Goal: Task Accomplishment & Management: Manage account settings

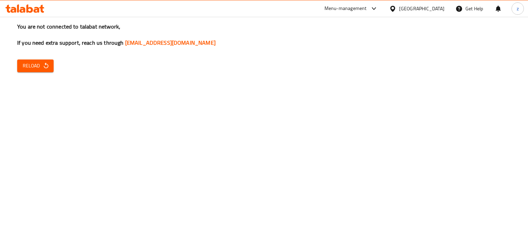
click at [30, 65] on span "Reload" at bounding box center [35, 66] width 25 height 9
click at [28, 70] on span "Reload" at bounding box center [35, 66] width 25 height 9
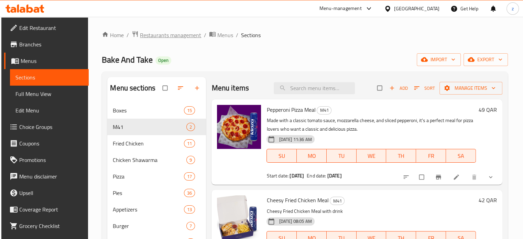
click at [177, 38] on span "Restaurants management" at bounding box center [170, 35] width 61 height 8
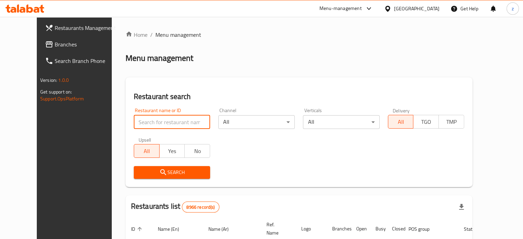
click at [171, 124] on input "search" at bounding box center [172, 122] width 76 height 14
paste input "A & H Food Court"
click button "Search" at bounding box center [172, 172] width 76 height 13
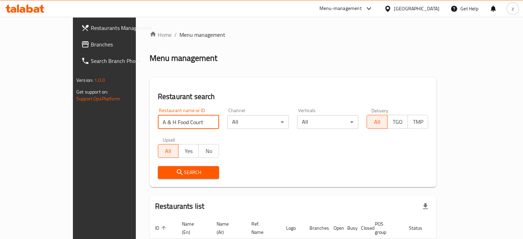
scroll to position [42, 0]
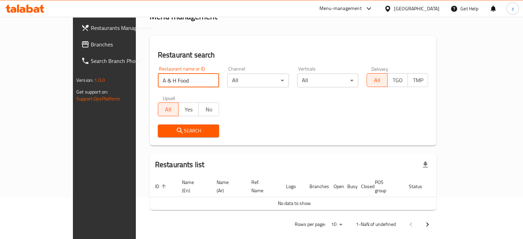
type input "A & H Food"
click button "Search" at bounding box center [189, 131] width 62 height 13
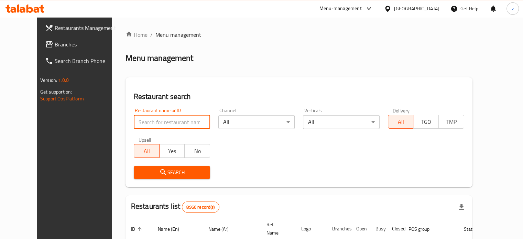
click at [143, 122] on input "search" at bounding box center [172, 122] width 76 height 14
paste input "A & H Food Court"
click button "Search" at bounding box center [172, 172] width 76 height 13
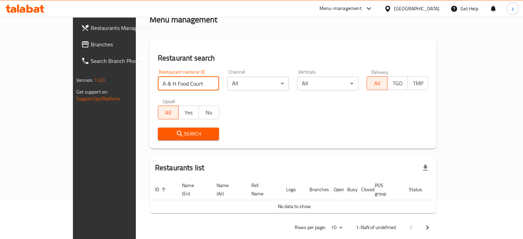
scroll to position [42, 0]
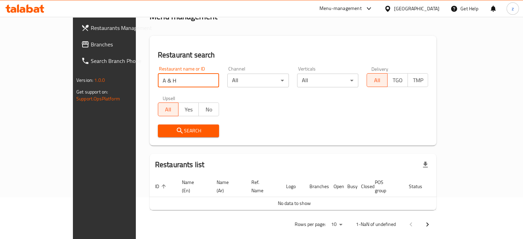
click button "Search" at bounding box center [189, 131] width 62 height 13
click at [158, 79] on input "A & H Food Court" at bounding box center [189, 81] width 62 height 14
click button "Search" at bounding box center [189, 131] width 62 height 13
drag, startPoint x: 154, startPoint y: 81, endPoint x: 64, endPoint y: 79, distance: 90.1
click at [73, 79] on div "Restaurants Management Branches Search Branch Phone Version: 1.0.0 Get support …" at bounding box center [261, 111] width 377 height 272
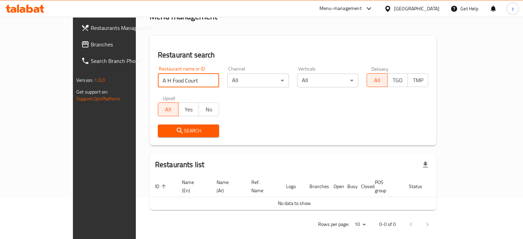
paste input "search"
type input "Food Court"
click button "Search" at bounding box center [189, 131] width 62 height 13
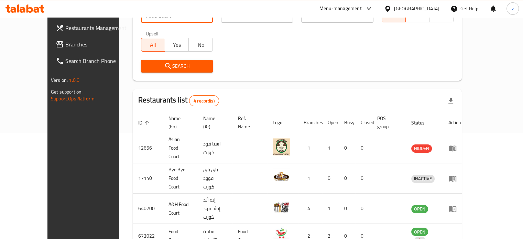
scroll to position [110, 0]
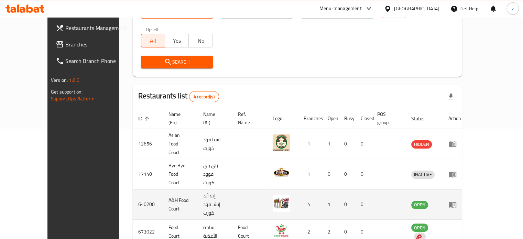
click at [167, 190] on td "A&H Food Court" at bounding box center [180, 205] width 35 height 30
click at [456, 202] on icon "enhanced table" at bounding box center [453, 205] width 8 height 6
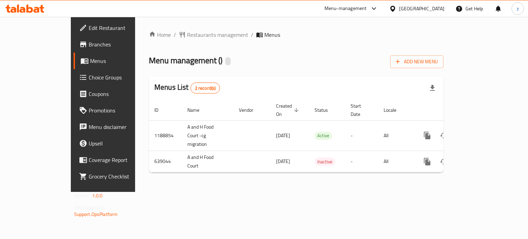
click at [90, 63] on span "Menus" at bounding box center [122, 61] width 64 height 8
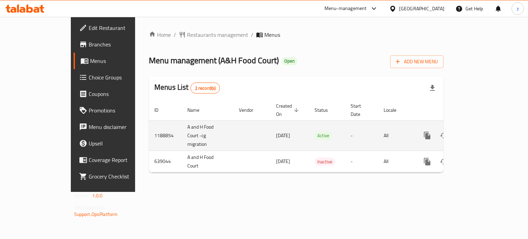
click at [480, 132] on icon "enhanced table" at bounding box center [477, 135] width 6 height 6
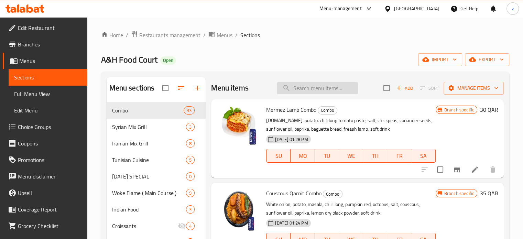
click at [327, 90] on input "search" at bounding box center [317, 88] width 81 height 12
paste input "Syrian Mix Grill"
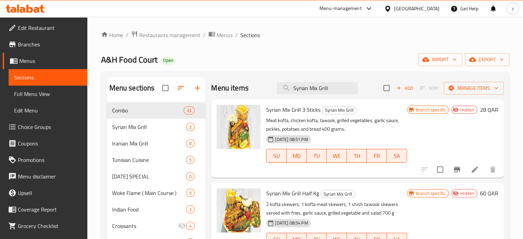
scroll to position [34, 0]
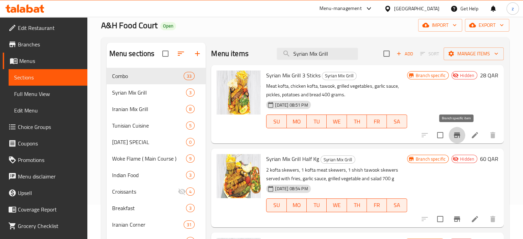
click at [456, 137] on icon "Branch-specific-item" at bounding box center [457, 135] width 8 height 8
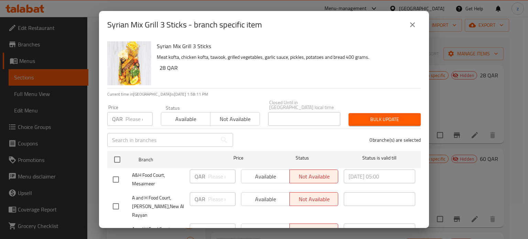
click at [417, 22] on button "close" at bounding box center [413, 25] width 17 height 17
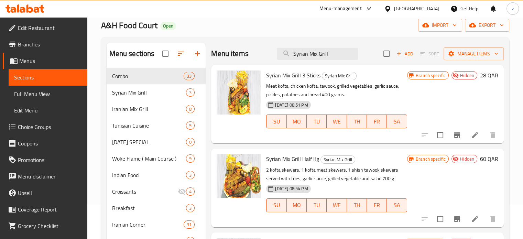
click at [253, 53] on div "Menu items Syrian Mix Grill Add Sort Manage items" at bounding box center [357, 54] width 293 height 22
paste input "Iran"
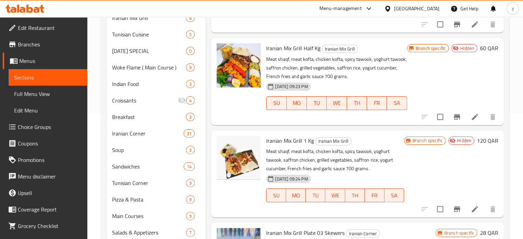
scroll to position [138, 0]
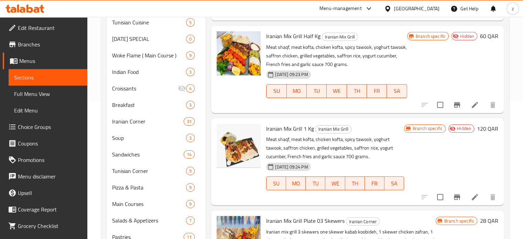
type input "Iranian Mix Grill"
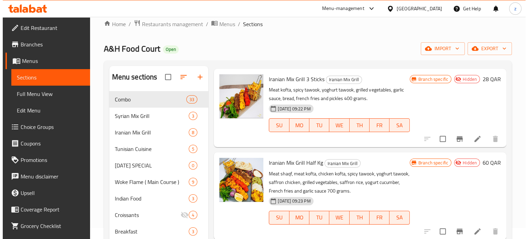
scroll to position [0, 0]
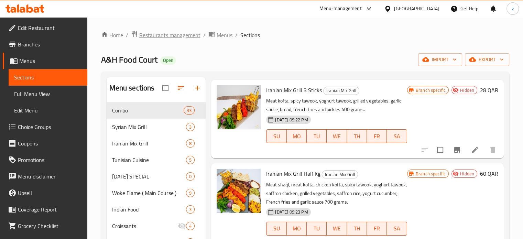
click at [162, 35] on span "Restaurants management" at bounding box center [169, 35] width 61 height 8
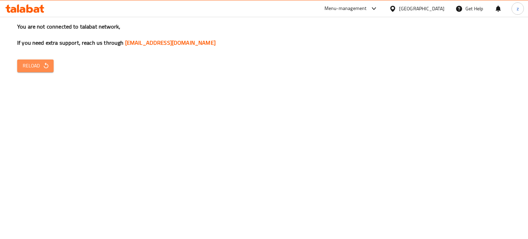
click at [44, 68] on icon "button" at bounding box center [46, 65] width 7 height 7
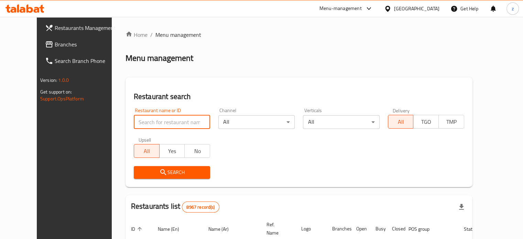
click at [135, 123] on input "search" at bounding box center [172, 122] width 76 height 14
paste input "Cinnzeo - [EMAIL_ADDRESS][DOMAIN_NAME] Second Cup - [EMAIL_ADDRESS][DOMAIN_NAME]"
type input "Cinnzeo - [EMAIL_ADDRESS][DOMAIN_NAME] Second Cup - [EMAIL_ADDRESS][DOMAIN_NAME]"
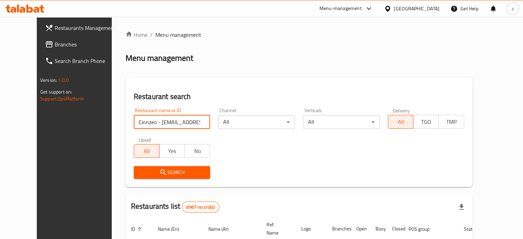
click at [194, 123] on input "Cinnzeo - [EMAIL_ADDRESS][DOMAIN_NAME] Second Cup - [EMAIL_ADDRESS][DOMAIN_NAME]" at bounding box center [172, 122] width 76 height 14
paste input "Cinnzeo"
click at [165, 173] on span "Search" at bounding box center [171, 172] width 65 height 9
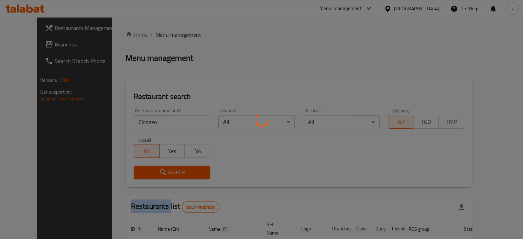
click at [165, 173] on div at bounding box center [261, 119] width 523 height 239
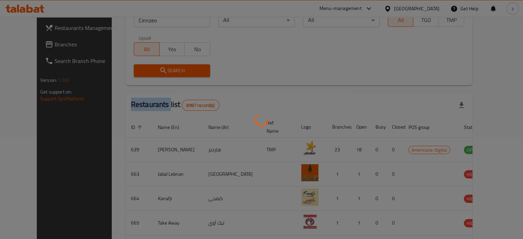
scroll to position [54, 0]
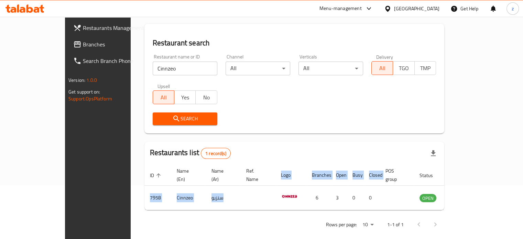
drag, startPoint x: 201, startPoint y: 191, endPoint x: 99, endPoint y: 185, distance: 101.3
click at [131, 185] on div "Home / Menu management Menu management Restaurant search Restaurant name or ID …" at bounding box center [294, 105] width 327 height 284
copy table "ID sorted ascending Name (En) Name (Ar) Ref. Name Logo Branches Open Busy Close…"
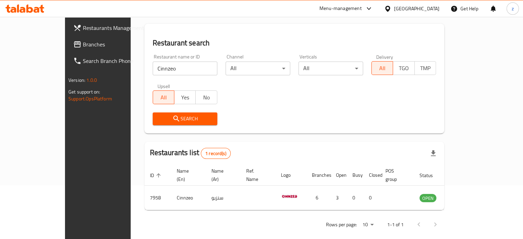
click at [279, 119] on div "Search" at bounding box center [295, 118] width 292 height 21
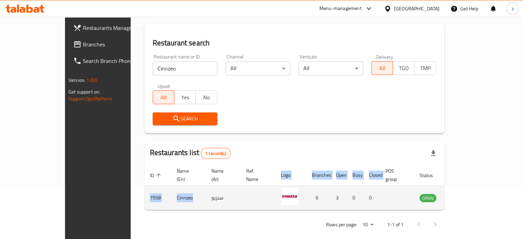
drag, startPoint x: 98, startPoint y: 183, endPoint x: 149, endPoint y: 187, distance: 51.5
click at [149, 187] on div "Home / Menu management Menu management Restaurant search Restaurant name or ID …" at bounding box center [294, 105] width 327 height 284
click at [171, 198] on td "Cinnzeo" at bounding box center [188, 198] width 35 height 24
drag, startPoint x: 155, startPoint y: 188, endPoint x: 106, endPoint y: 188, distance: 49.2
click at [144, 188] on tr "7958 [PERSON_NAME] 6 3 0 0 OPEN" at bounding box center [309, 198] width 330 height 24
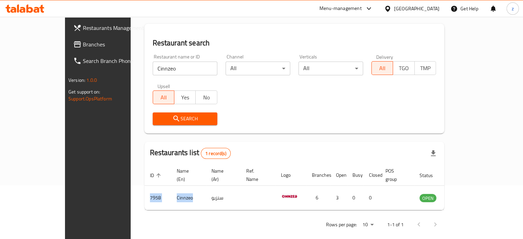
copy tr "7958 Cinnzeo"
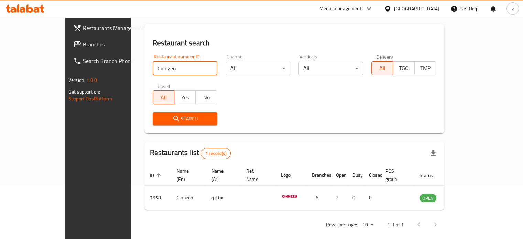
drag, startPoint x: 143, startPoint y: 67, endPoint x: 102, endPoint y: 65, distance: 41.4
click at [144, 65] on div "Restaurant search Restaurant name or ID Cinnzeo Restaurant name or ID Channel A…" at bounding box center [294, 79] width 300 height 110
paste input "Second Cup"
type input "Second Cup"
click button "Search" at bounding box center [185, 118] width 65 height 13
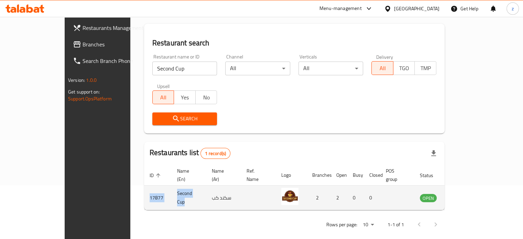
drag, startPoint x: 155, startPoint y: 190, endPoint x: 107, endPoint y: 188, distance: 48.9
click at [144, 188] on tr "17877 Second Cup سكند كب 2 2 0 0 OPEN" at bounding box center [309, 198] width 330 height 24
copy tr "17877 Second Cup"
